Goal: Task Accomplishment & Management: Manage account settings

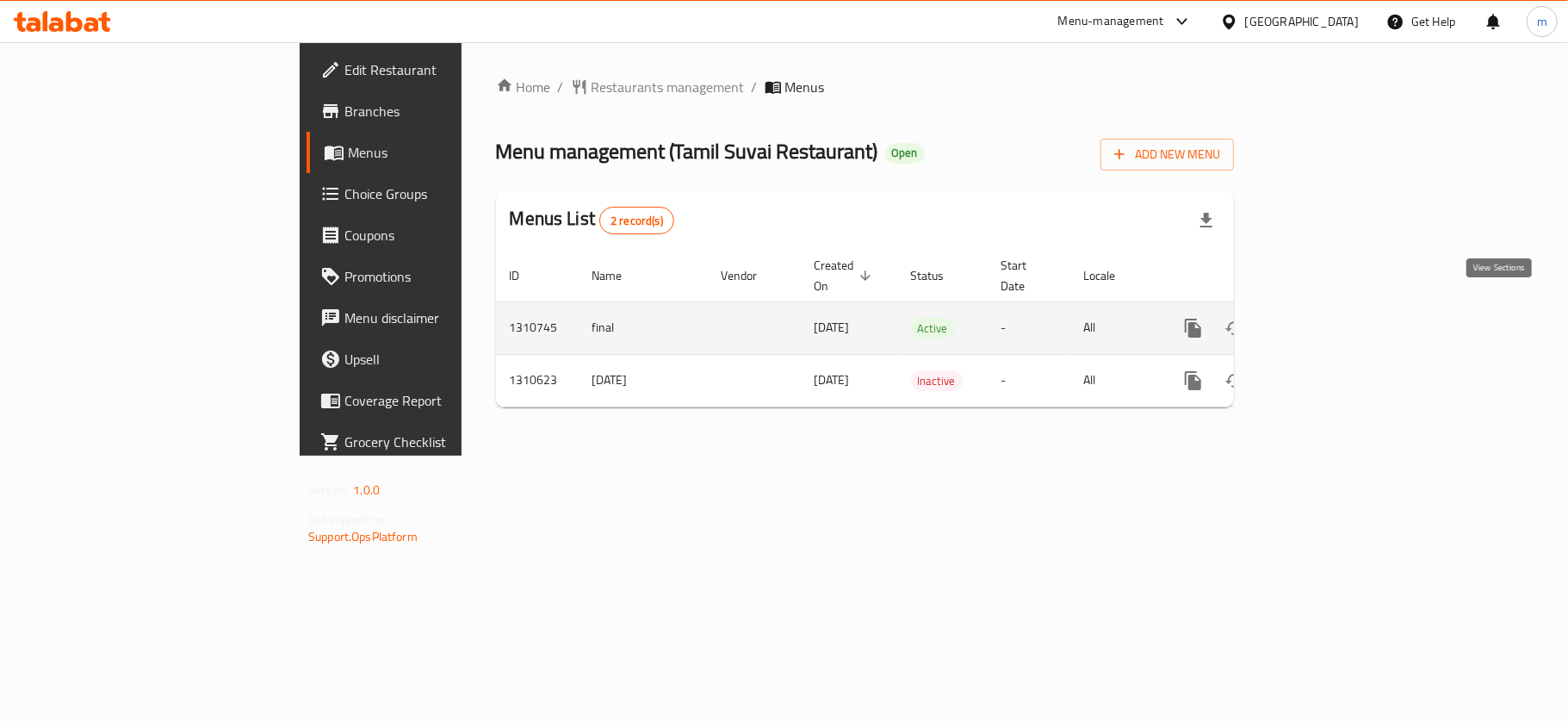
click at [1328, 317] on icon "enhanced table" at bounding box center [1317, 328] width 21 height 21
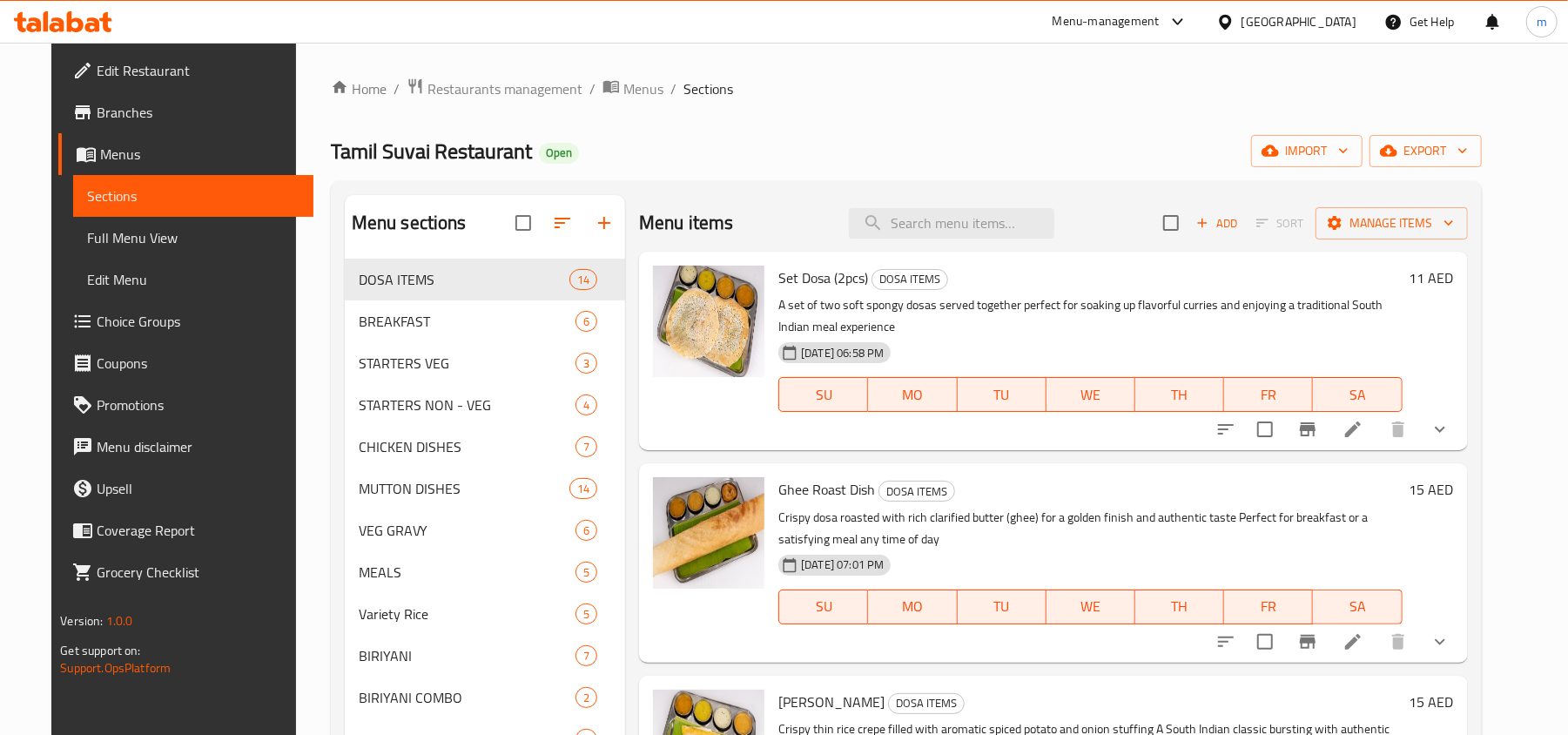
click at [96, 310] on span "Choice Groups" at bounding box center [197, 321] width 203 height 21
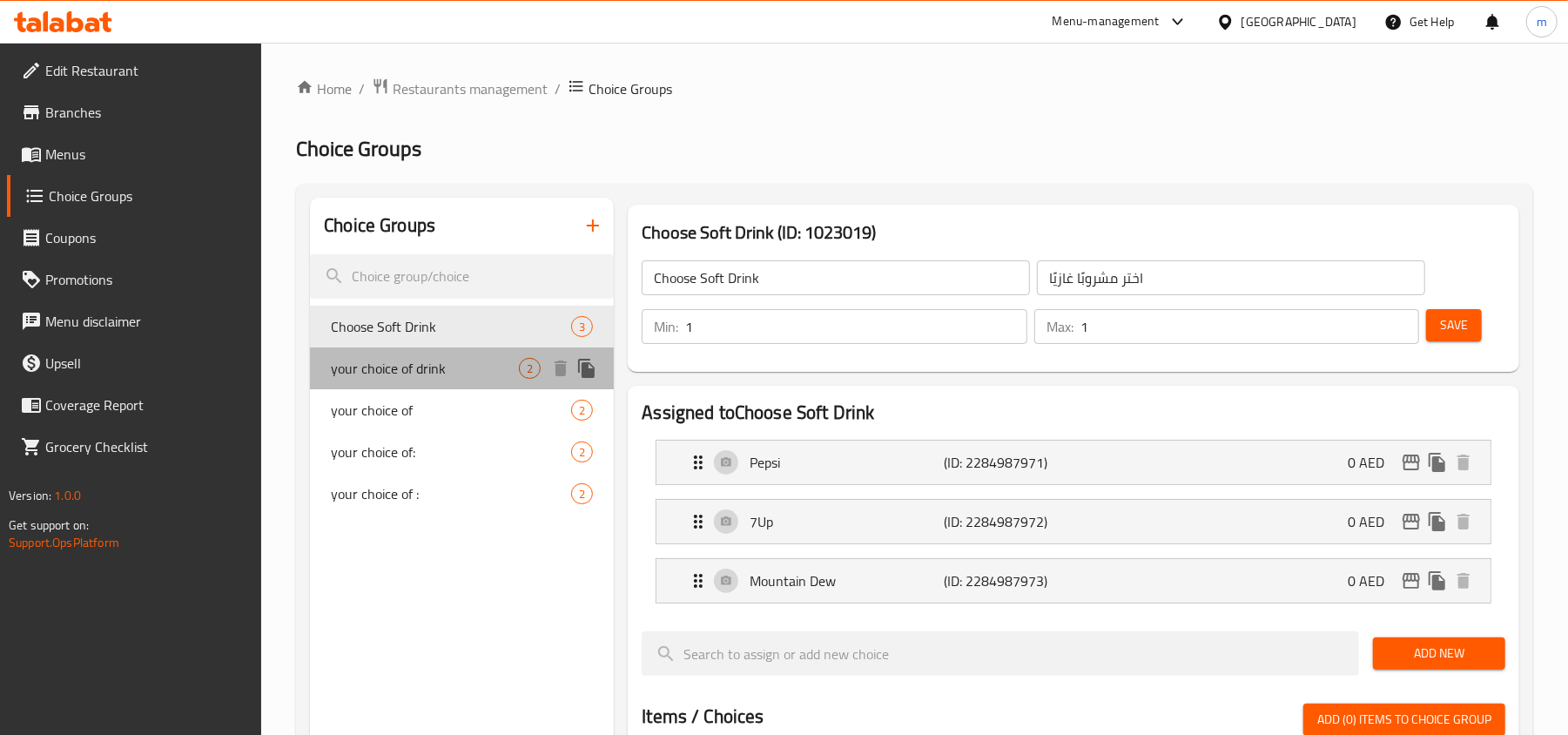
click at [360, 364] on span "your choice of drink" at bounding box center [424, 368] width 188 height 21
type input "your choice of drink"
type input "اختيارك من المشروب"
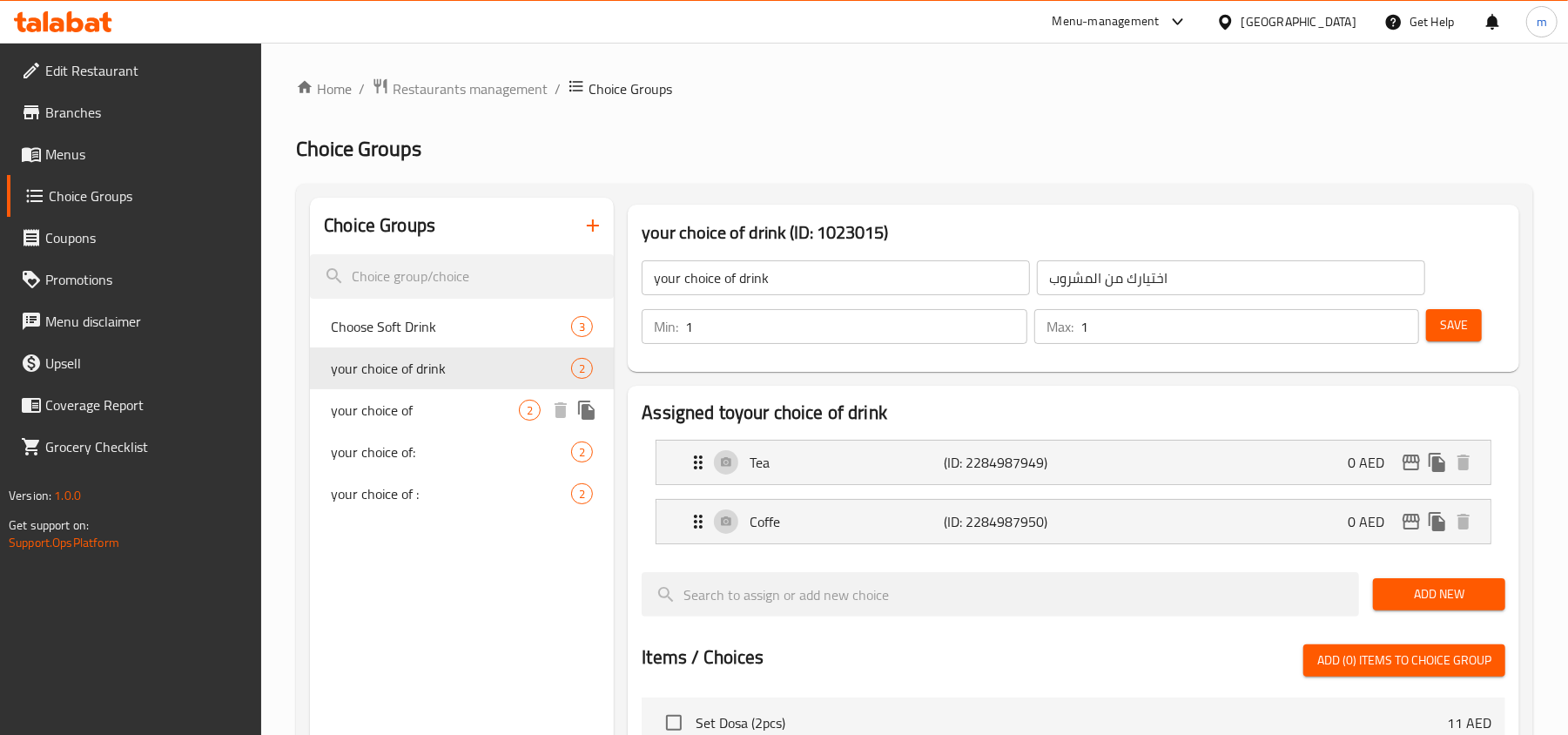
click at [378, 405] on span "your choice of" at bounding box center [424, 410] width 188 height 21
type input "your choice of"
type input "اختيارك من"
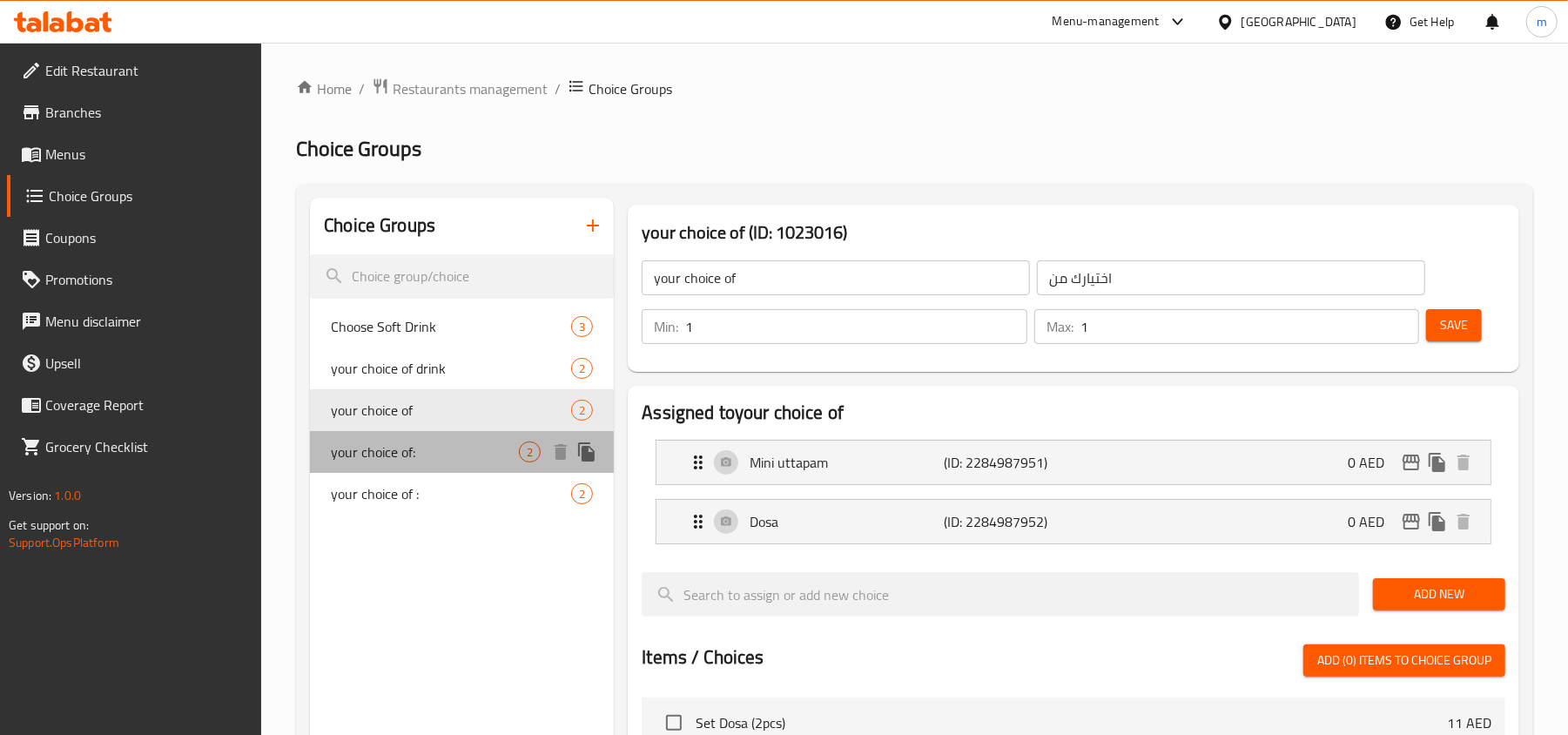
click at [402, 470] on div "your choice of: 2" at bounding box center [461, 452] width 304 height 42
type input "your choice of:"
type input "اختيارك من:"
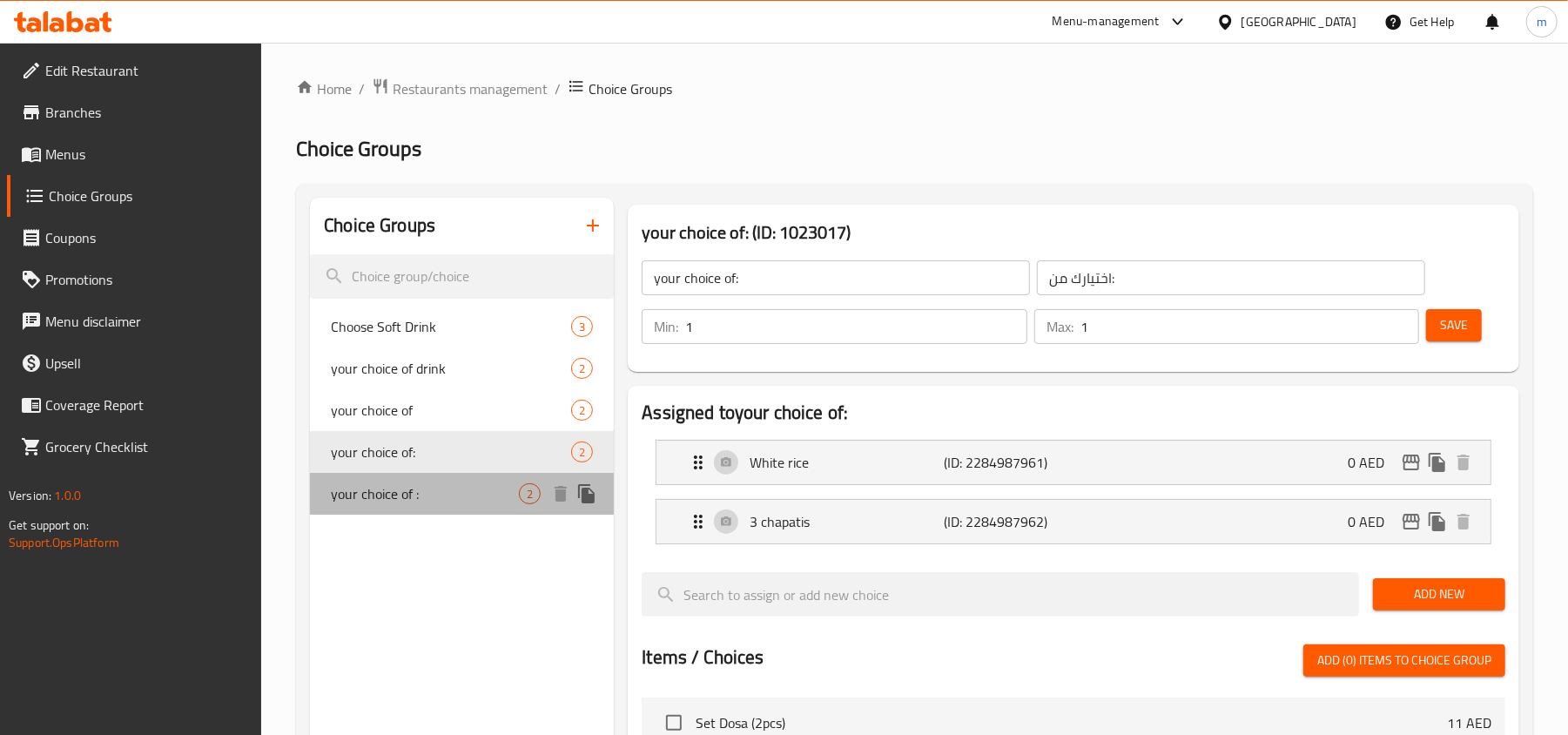
click at [398, 489] on span "your choice of :" at bounding box center [424, 493] width 188 height 21
type input "your choice of :"
type input "اختيارك من :"
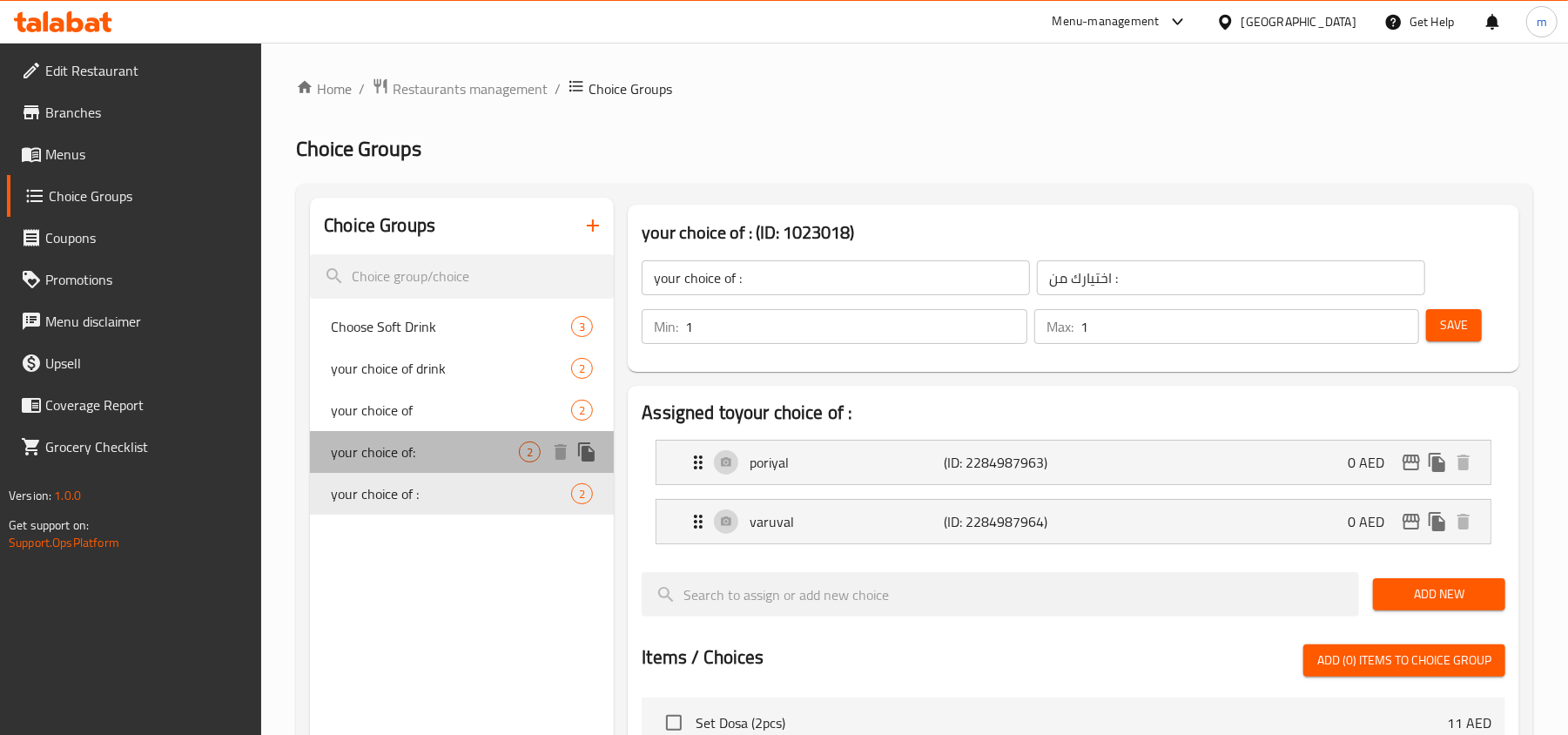
click at [405, 451] on span "your choice of:" at bounding box center [424, 452] width 188 height 21
type input "your choice of:"
type input "اختيارك من:"
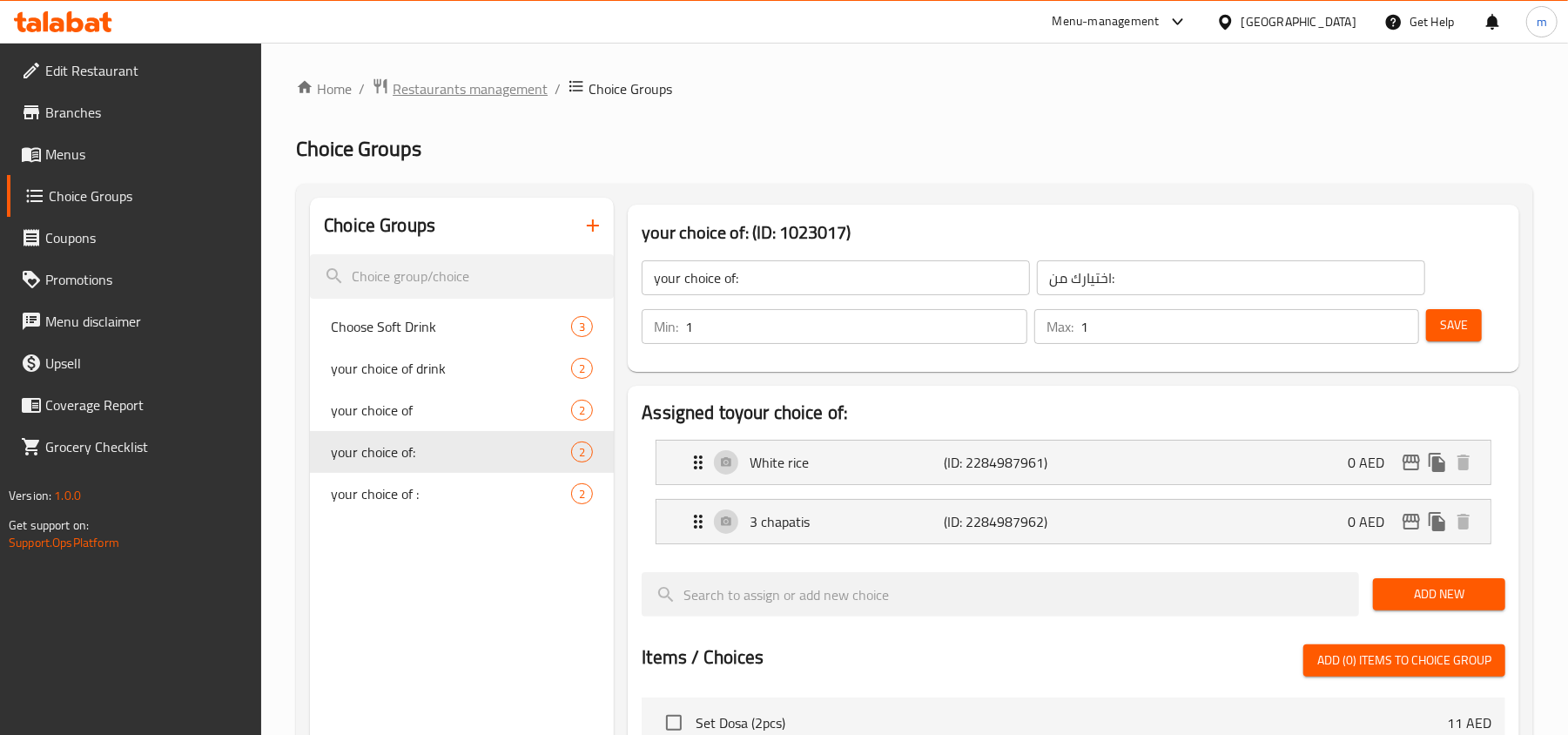
click at [463, 92] on span "Restaurants management" at bounding box center [470, 89] width 155 height 21
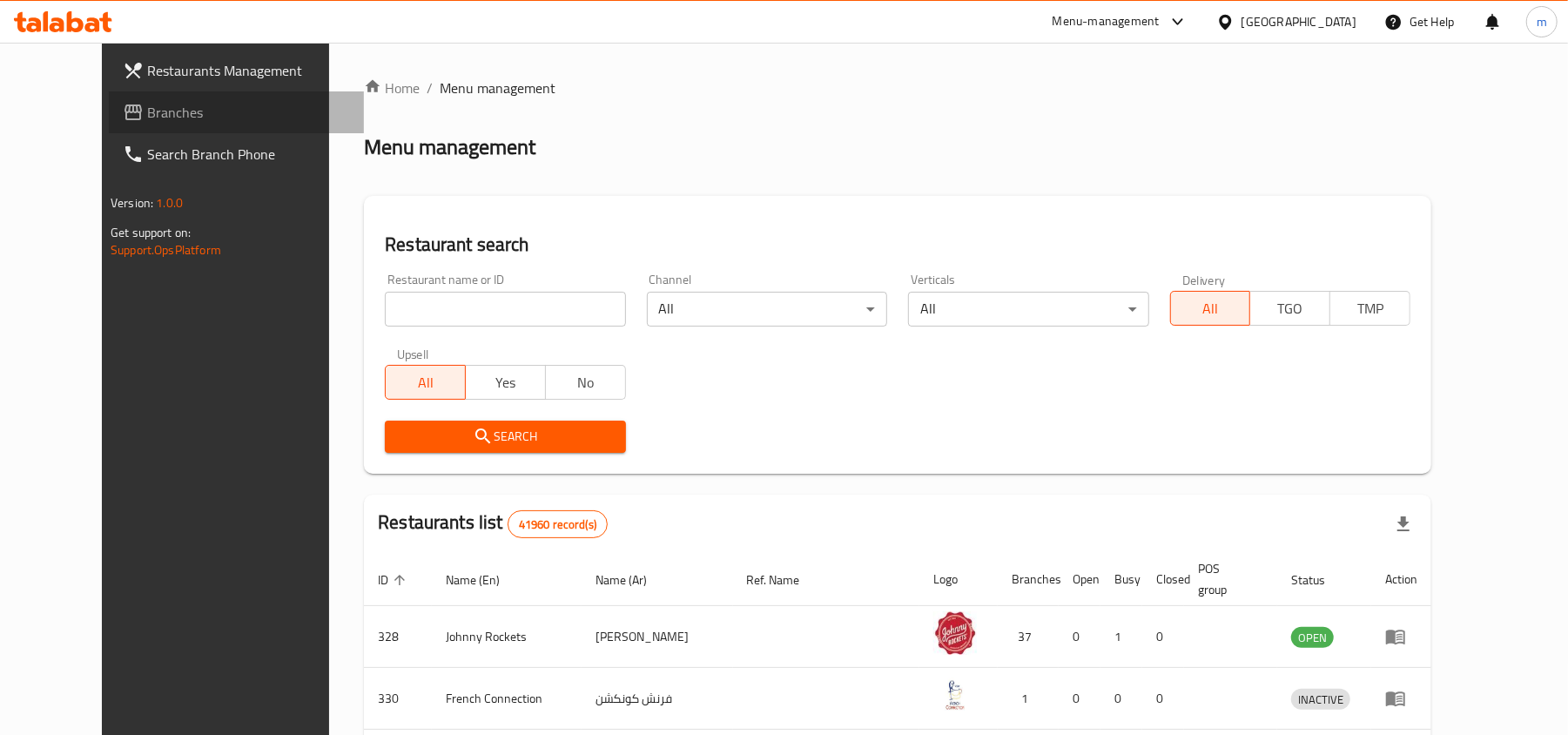
click at [148, 113] on span "Branches" at bounding box center [249, 112] width 203 height 21
